Goal: Navigation & Orientation: Find specific page/section

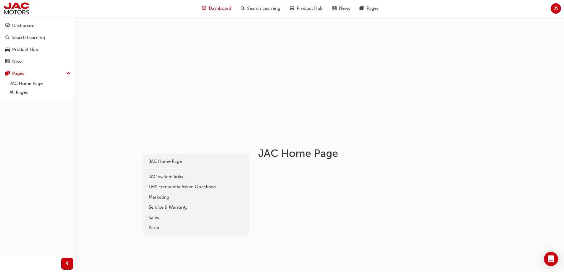
click at [214, 10] on span "Dashboard" at bounding box center [220, 8] width 22 height 7
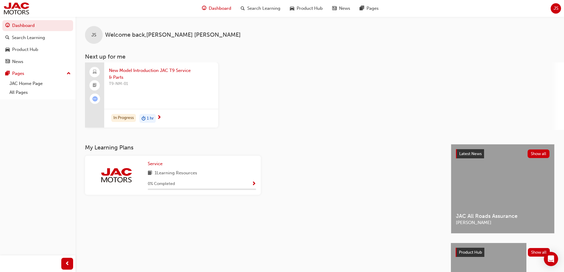
click at [295, 99] on div "New Model Introduction JAC T9 Service & Parts T9-NM-01 In Progress 1 hr" at bounding box center [324, 95] width 479 height 67
click at [298, 97] on div "New Model Introduction JAC T9 Service & Parts T9-NM-01 In Progress 1 hr" at bounding box center [324, 95] width 479 height 67
click at [313, 78] on div "New Model Introduction JAC T9 Service & Parts T9-NM-01 In Progress 1 hr" at bounding box center [324, 95] width 479 height 67
click at [310, 64] on div "New Model Introduction JAC T9 Service & Parts T9-NM-01 In Progress 1 hr" at bounding box center [324, 95] width 479 height 67
drag, startPoint x: 310, startPoint y: 64, endPoint x: 304, endPoint y: 49, distance: 16.3
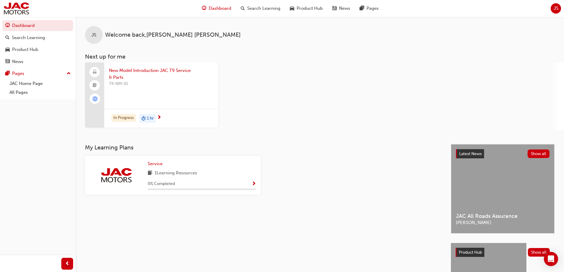
click at [304, 49] on div "JS Welcome back , [PERSON_NAME] Next up for me New Model Introduction JAC T9 Se…" at bounding box center [319, 73] width 488 height 113
click at [419, 54] on h3 "Next up for me" at bounding box center [319, 56] width 488 height 7
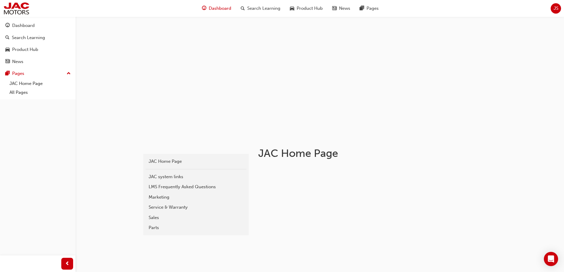
click at [215, 9] on span "Dashboard" at bounding box center [220, 8] width 22 height 7
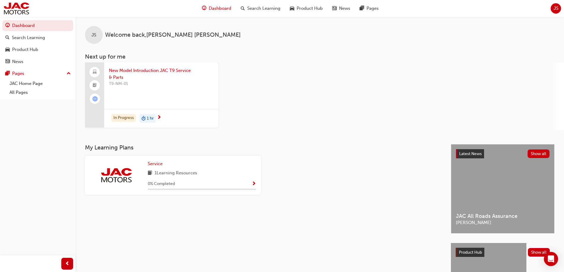
click at [295, 42] on div "JS Welcome back , Justin Smith" at bounding box center [319, 30] width 488 height 27
click at [55, 48] on div "Product Hub" at bounding box center [37, 49] width 65 height 7
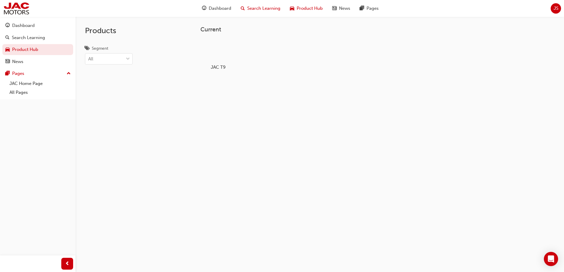
click at [268, 9] on span "Search Learning" at bounding box center [263, 8] width 33 height 7
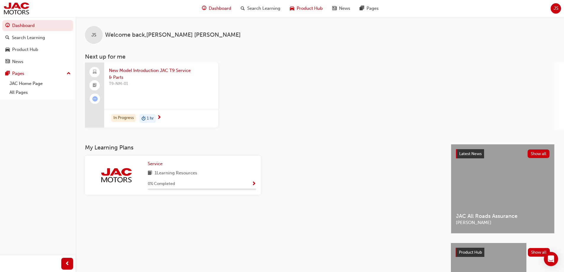
click at [311, 7] on span "Product Hub" at bounding box center [310, 8] width 26 height 7
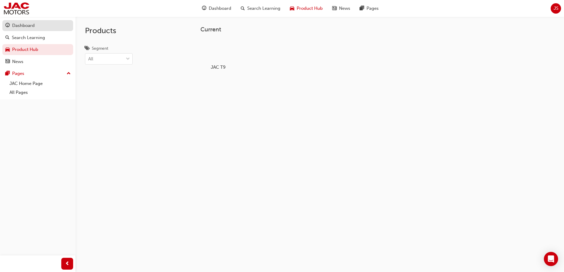
click at [51, 24] on div "Dashboard" at bounding box center [37, 25] width 65 height 7
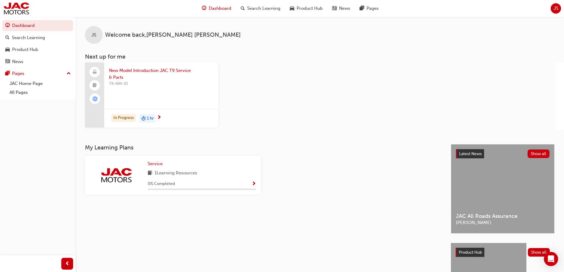
click at [337, 123] on div "New Model Introduction JAC T9 Service & Parts T9-NM-01 In Progress 1 hr" at bounding box center [324, 95] width 479 height 67
click at [298, 84] on div "New Model Introduction JAC T9 Service & Parts T9-NM-01 In Progress 1 hr" at bounding box center [324, 95] width 479 height 67
click at [551, 10] on div "JS" at bounding box center [555, 8] width 10 height 10
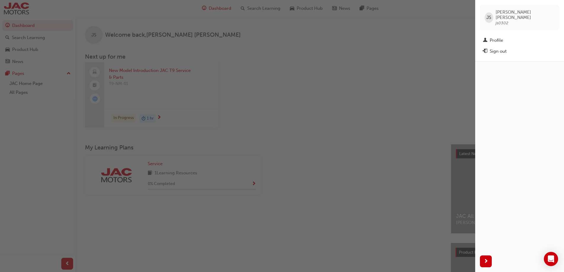
click at [429, 57] on div "button" at bounding box center [237, 136] width 475 height 272
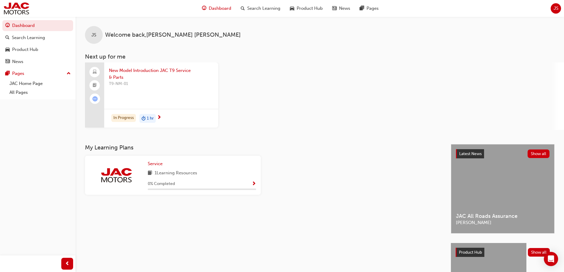
click at [219, 33] on div "JS Welcome back , Justin Smith" at bounding box center [319, 30] width 488 height 27
click at [451, 62] on div "JS Welcome back , [PERSON_NAME] Next up for me New Model Introduction JAC T9 Se…" at bounding box center [319, 73] width 488 height 113
click at [358, 135] on div "JS Welcome back , [PERSON_NAME] Next up for me New Model Introduction JAC T9 Se…" at bounding box center [319, 81] width 488 height 128
